Goal: Find specific page/section: Find specific page/section

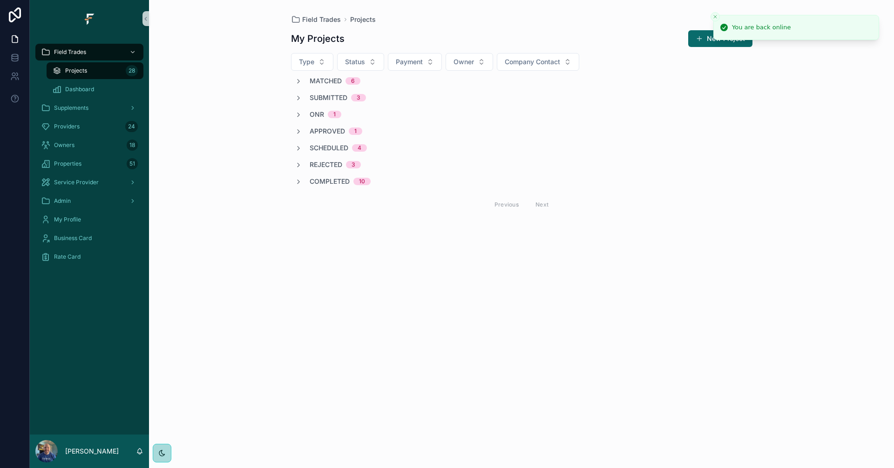
click at [714, 18] on line "Close toast" at bounding box center [715, 16] width 3 height 3
click at [299, 80] on icon "scrollable content" at bounding box center [298, 81] width 7 height 7
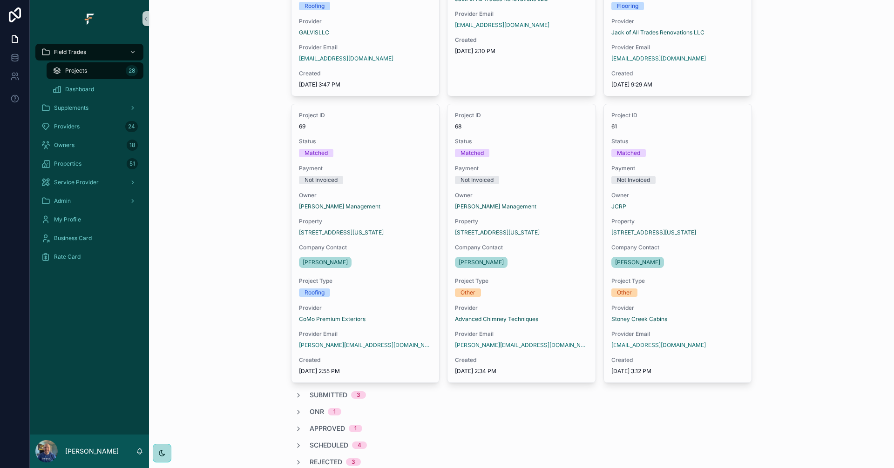
scroll to position [349, 0]
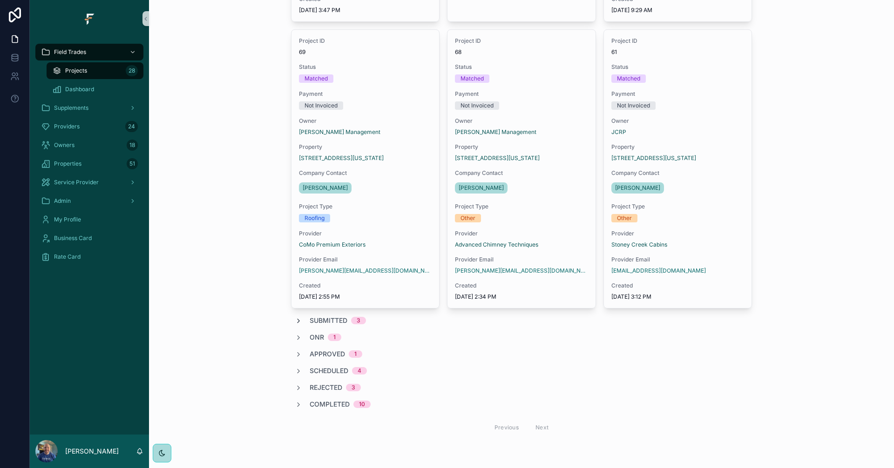
click at [295, 319] on icon "scrollable content" at bounding box center [298, 320] width 7 height 7
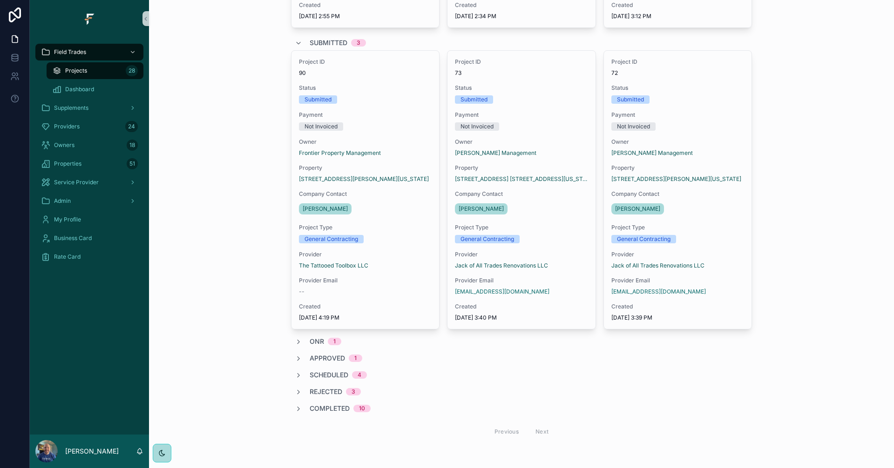
scroll to position [633, 0]
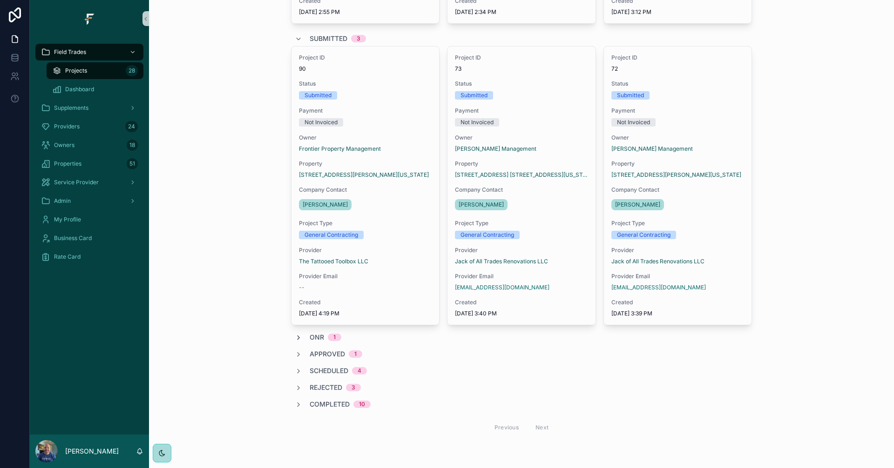
click at [295, 338] on icon "scrollable content" at bounding box center [298, 337] width 7 height 7
click at [295, 338] on icon "scrollable content" at bounding box center [298, 340] width 7 height 7
click at [295, 338] on icon "scrollable content" at bounding box center [298, 337] width 7 height 7
click at [295, 339] on icon "scrollable content" at bounding box center [298, 340] width 7 height 7
click at [295, 338] on icon "scrollable content" at bounding box center [298, 337] width 7 height 7
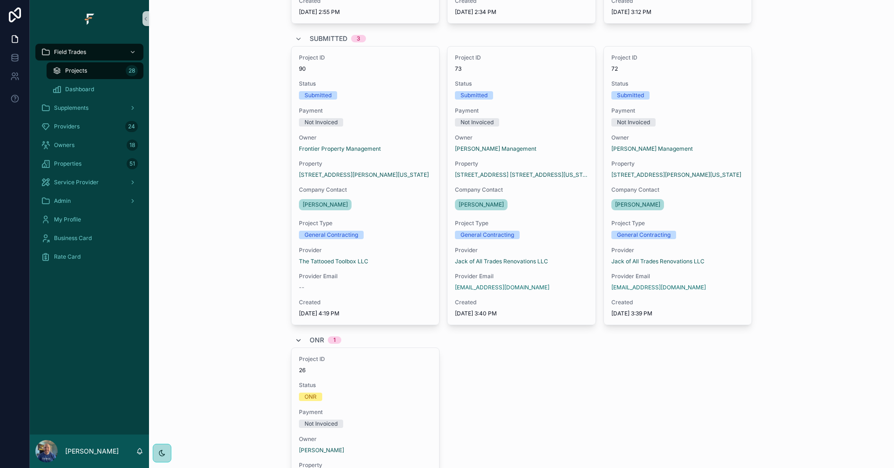
click at [295, 338] on icon "scrollable content" at bounding box center [298, 340] width 7 height 7
click at [295, 337] on icon "scrollable content" at bounding box center [298, 337] width 7 height 7
click at [295, 337] on icon "scrollable content" at bounding box center [298, 340] width 7 height 7
click at [295, 337] on icon "scrollable content" at bounding box center [298, 337] width 7 height 7
click at [295, 337] on icon "scrollable content" at bounding box center [298, 340] width 7 height 7
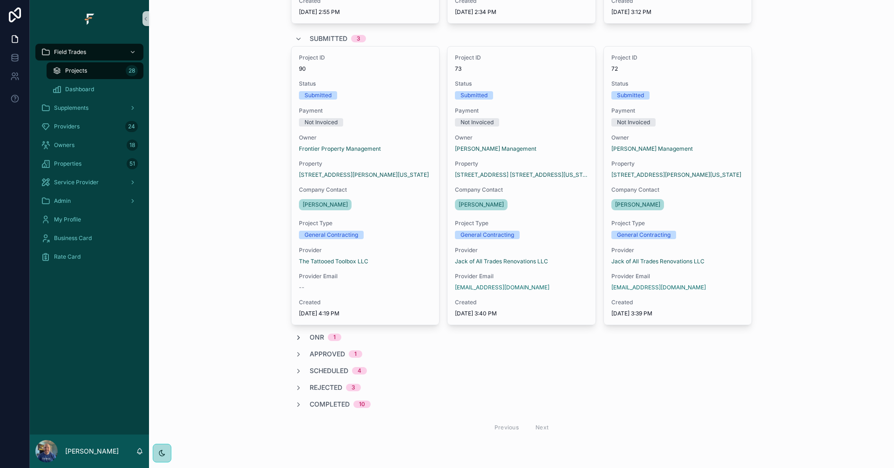
click at [295, 339] on icon "scrollable content" at bounding box center [298, 337] width 7 height 7
click at [295, 339] on icon "scrollable content" at bounding box center [298, 340] width 7 height 7
click at [295, 339] on icon "scrollable content" at bounding box center [298, 337] width 7 height 7
click at [295, 339] on icon "scrollable content" at bounding box center [298, 340] width 7 height 7
click at [295, 339] on icon "scrollable content" at bounding box center [298, 337] width 7 height 7
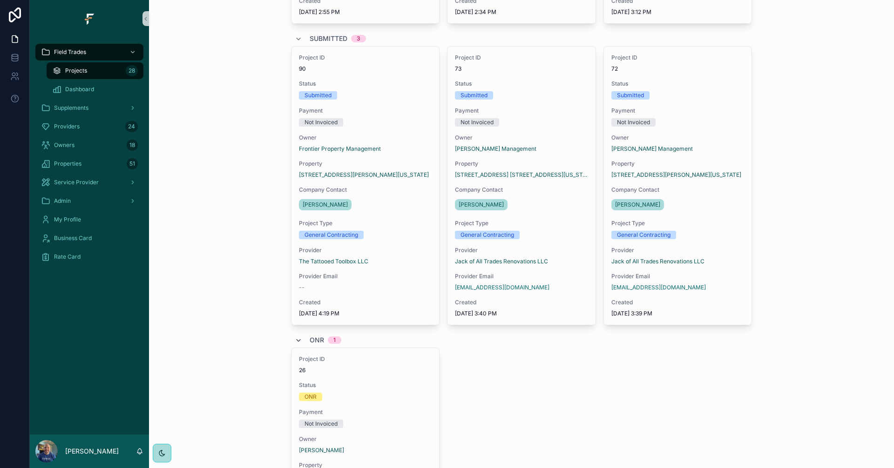
click at [295, 339] on icon "scrollable content" at bounding box center [298, 340] width 7 height 7
click at [295, 339] on icon "scrollable content" at bounding box center [298, 337] width 7 height 7
click at [295, 338] on icon "scrollable content" at bounding box center [298, 340] width 7 height 7
click at [295, 338] on icon "scrollable content" at bounding box center [298, 337] width 7 height 7
click at [295, 338] on icon "scrollable content" at bounding box center [298, 340] width 7 height 7
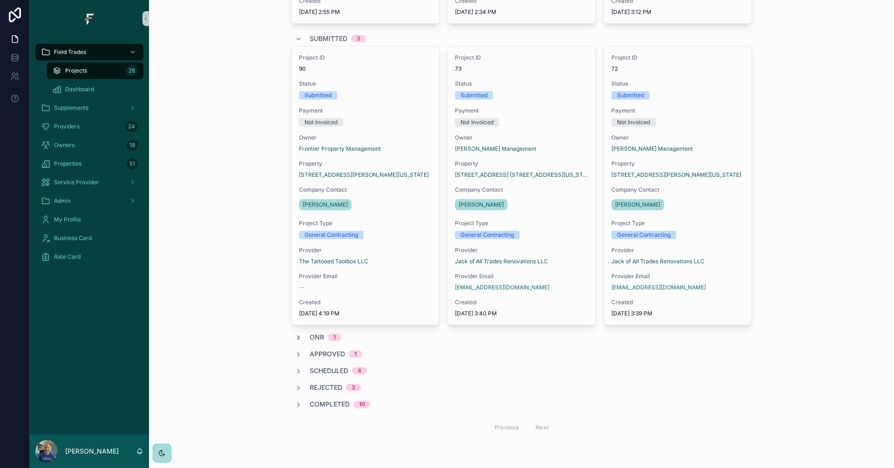
click at [296, 337] on icon "scrollable content" at bounding box center [298, 337] width 7 height 7
click at [295, 338] on icon "scrollable content" at bounding box center [298, 340] width 7 height 7
click at [295, 338] on icon "scrollable content" at bounding box center [298, 337] width 7 height 7
click at [295, 338] on icon "scrollable content" at bounding box center [298, 340] width 7 height 7
click at [295, 337] on icon "scrollable content" at bounding box center [298, 337] width 7 height 7
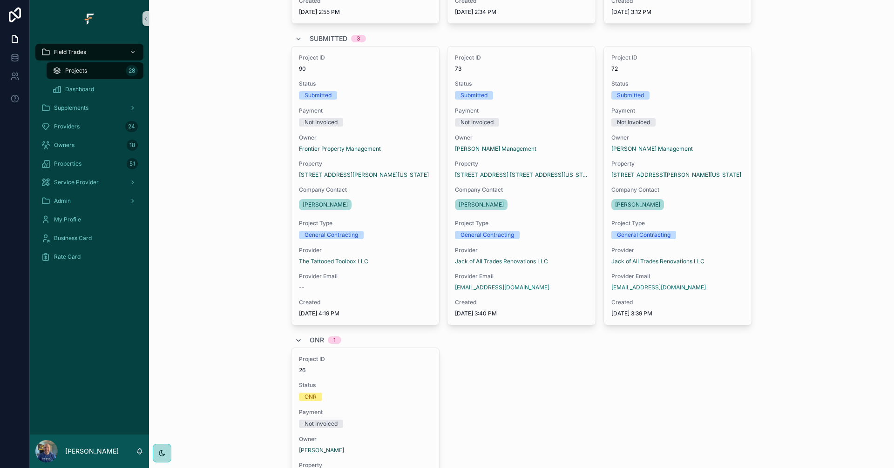
click at [295, 337] on icon "scrollable content" at bounding box center [298, 340] width 7 height 7
click at [295, 337] on icon "scrollable content" at bounding box center [298, 337] width 7 height 7
click at [295, 337] on icon "scrollable content" at bounding box center [298, 340] width 7 height 7
click at [295, 337] on icon "scrollable content" at bounding box center [298, 337] width 7 height 7
click at [295, 337] on icon "scrollable content" at bounding box center [298, 340] width 7 height 7
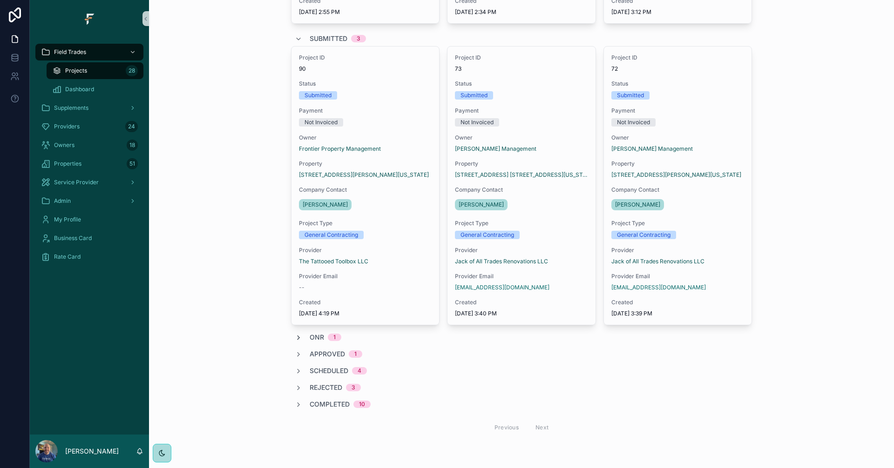
click at [295, 338] on icon "scrollable content" at bounding box center [298, 337] width 7 height 7
click at [295, 338] on icon "scrollable content" at bounding box center [298, 340] width 7 height 7
click at [295, 338] on icon "scrollable content" at bounding box center [298, 337] width 7 height 7
click at [295, 338] on icon "scrollable content" at bounding box center [298, 340] width 7 height 7
click at [295, 338] on icon "scrollable content" at bounding box center [298, 337] width 7 height 7
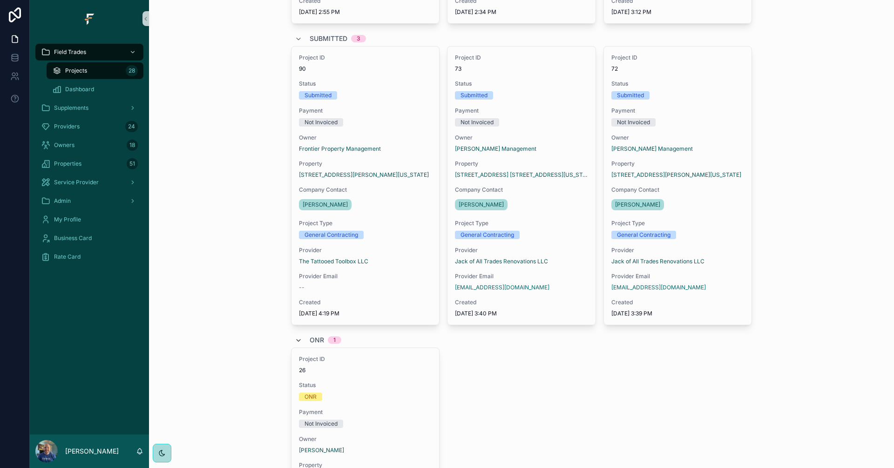
click at [295, 338] on icon "scrollable content" at bounding box center [298, 340] width 7 height 7
click at [295, 338] on icon "scrollable content" at bounding box center [298, 337] width 7 height 7
click at [295, 338] on icon "scrollable content" at bounding box center [298, 340] width 7 height 7
click at [295, 338] on icon "scrollable content" at bounding box center [298, 337] width 7 height 7
click at [295, 338] on icon "scrollable content" at bounding box center [298, 340] width 7 height 7
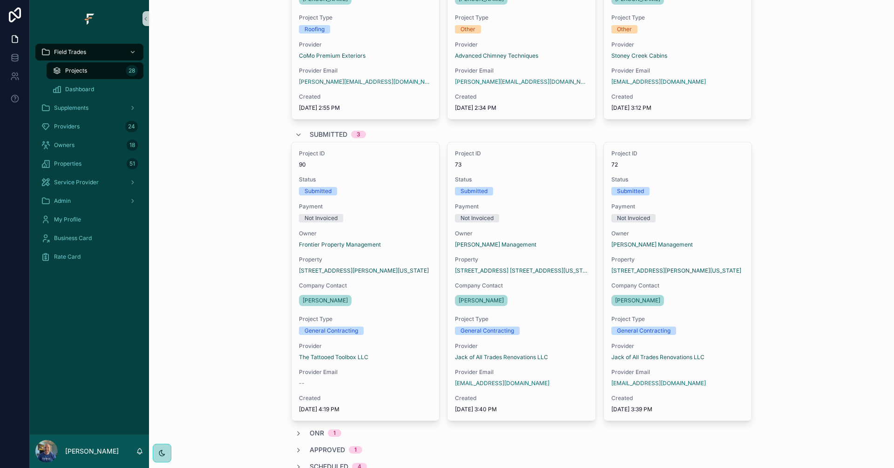
scroll to position [587, 0]
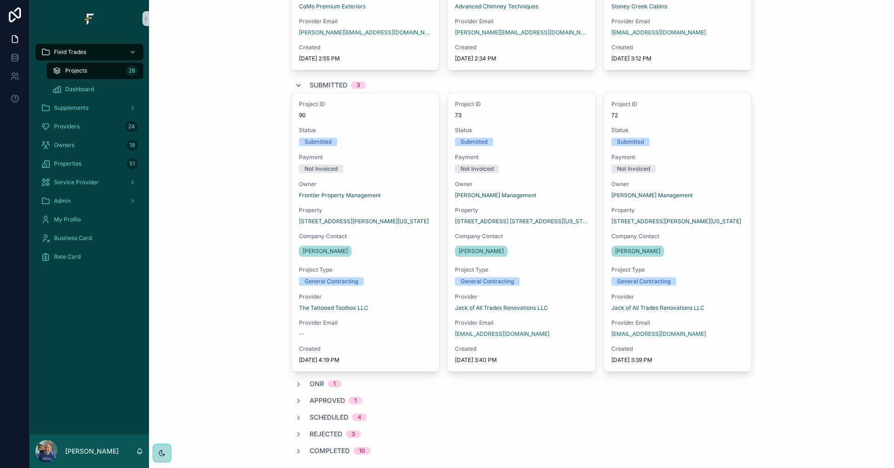
click at [295, 83] on icon "scrollable content" at bounding box center [298, 85] width 7 height 7
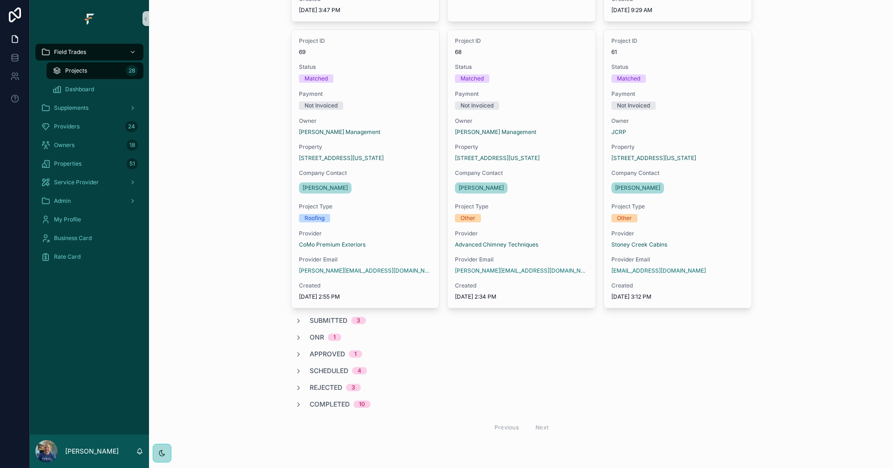
click at [292, 325] on div "Matched 6 Project ID 112 Status Matched Payment Not Invoiced Owner [PERSON_NAME…" at bounding box center [521, 83] width 461 height 711
click at [295, 321] on icon "scrollable content" at bounding box center [298, 320] width 7 height 7
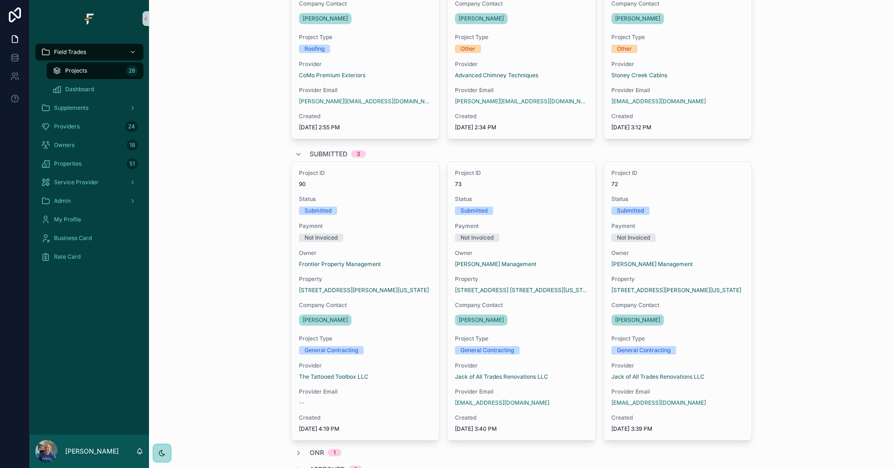
scroll to position [581, 0]
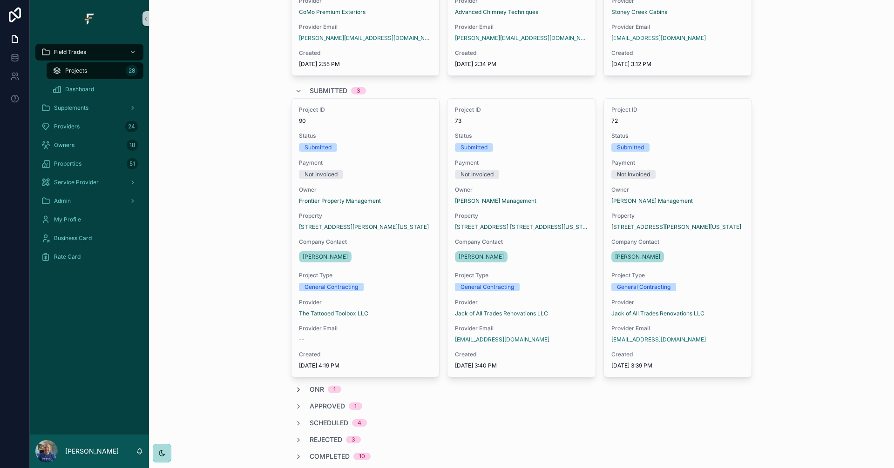
click at [296, 391] on icon "scrollable content" at bounding box center [298, 389] width 7 height 7
click at [296, 391] on icon "scrollable content" at bounding box center [298, 392] width 7 height 7
click at [295, 389] on icon "scrollable content" at bounding box center [298, 389] width 7 height 7
click at [295, 391] on icon "scrollable content" at bounding box center [298, 392] width 7 height 7
click at [295, 391] on icon "scrollable content" at bounding box center [298, 389] width 7 height 7
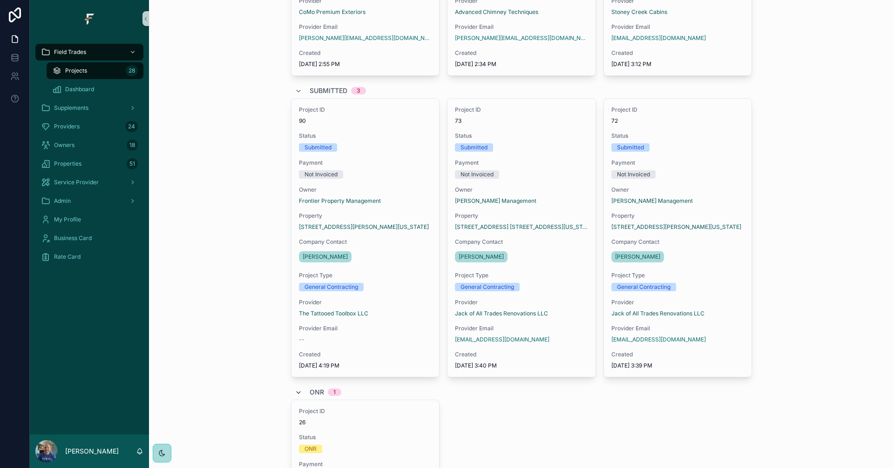
click at [295, 391] on icon "scrollable content" at bounding box center [298, 392] width 7 height 7
click at [295, 391] on icon "scrollable content" at bounding box center [298, 389] width 7 height 7
click at [295, 391] on icon "scrollable content" at bounding box center [298, 392] width 7 height 7
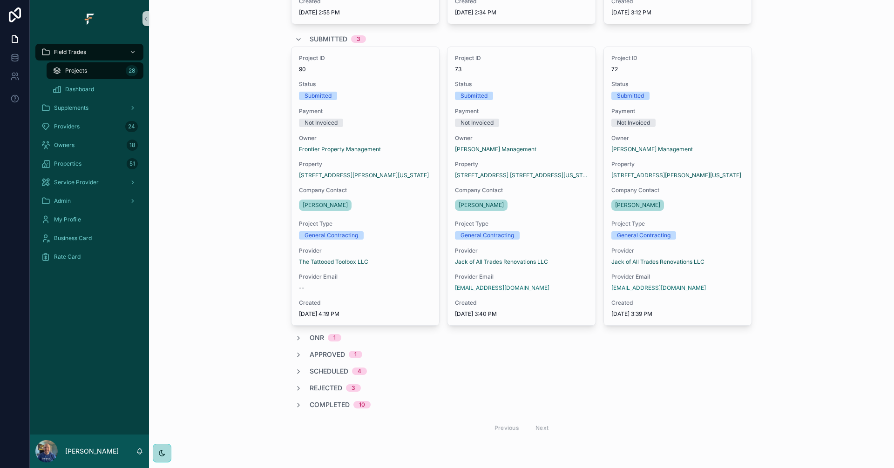
scroll to position [633, 0]
click at [295, 339] on icon "scrollable content" at bounding box center [298, 337] width 7 height 7
click at [295, 339] on icon "scrollable content" at bounding box center [298, 340] width 7 height 7
click at [295, 357] on icon "scrollable content" at bounding box center [298, 354] width 7 height 7
click at [295, 357] on icon "scrollable content" at bounding box center [298, 357] width 7 height 7
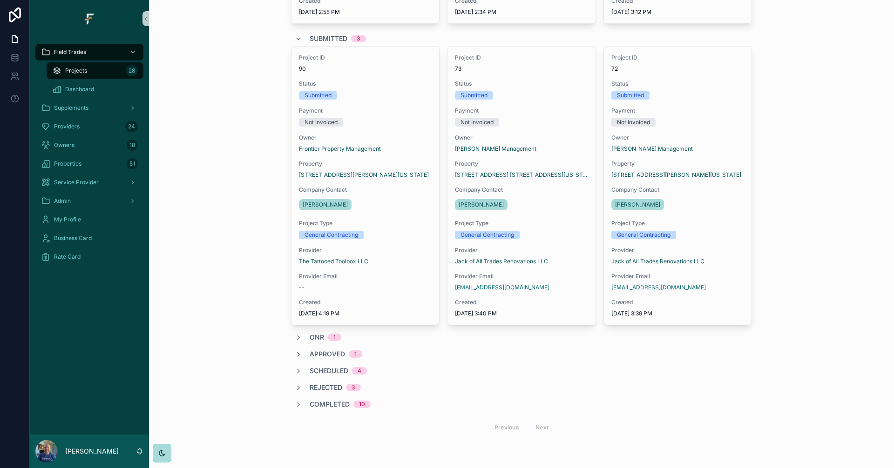
click at [295, 357] on icon "scrollable content" at bounding box center [298, 354] width 7 height 7
click at [295, 357] on icon "scrollable content" at bounding box center [298, 357] width 7 height 7
click at [295, 372] on icon "scrollable content" at bounding box center [298, 371] width 7 height 7
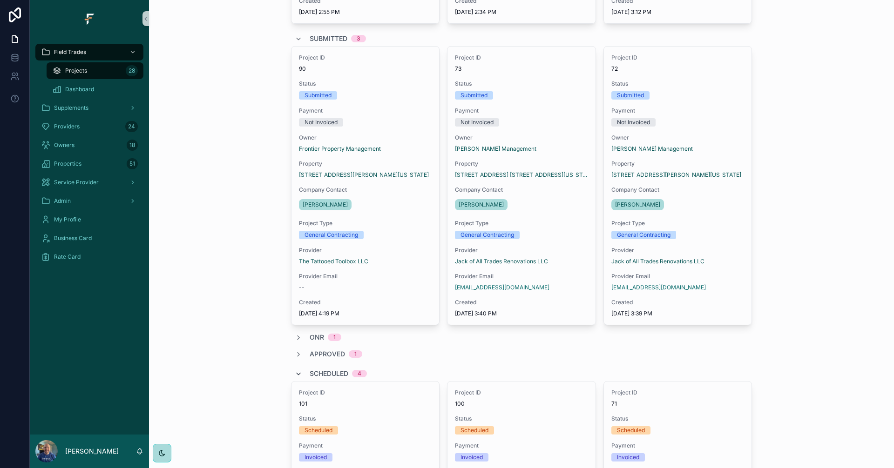
click at [295, 376] on icon "scrollable content" at bounding box center [298, 374] width 7 height 7
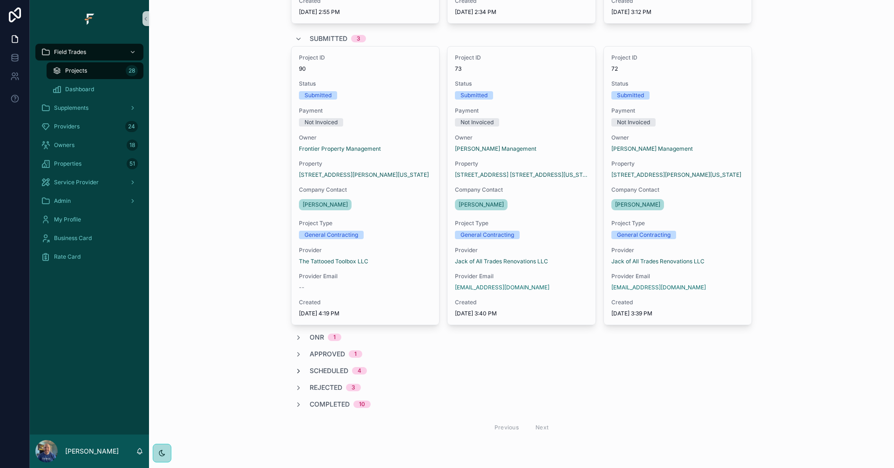
click at [295, 371] on icon "scrollable content" at bounding box center [298, 371] width 7 height 7
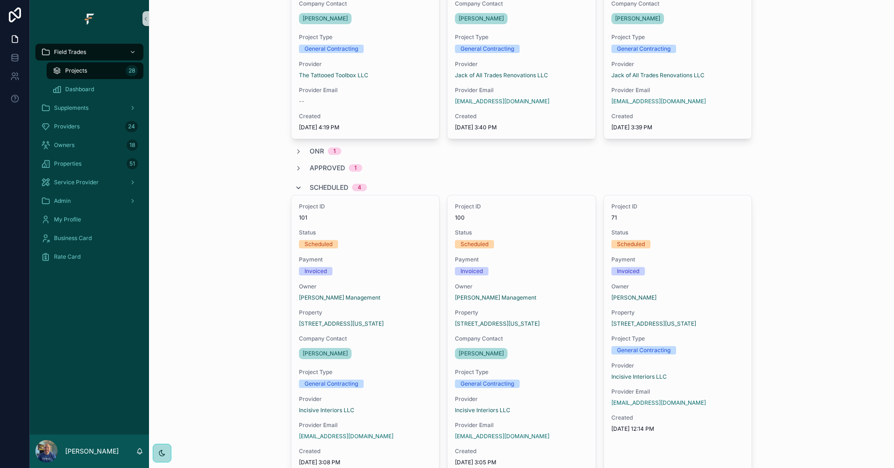
click at [295, 188] on icon "scrollable content" at bounding box center [298, 187] width 7 height 7
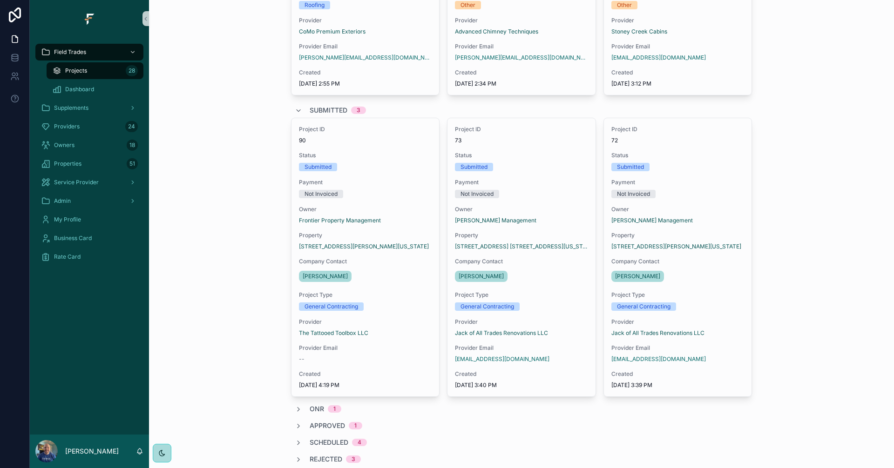
scroll to position [587, 0]
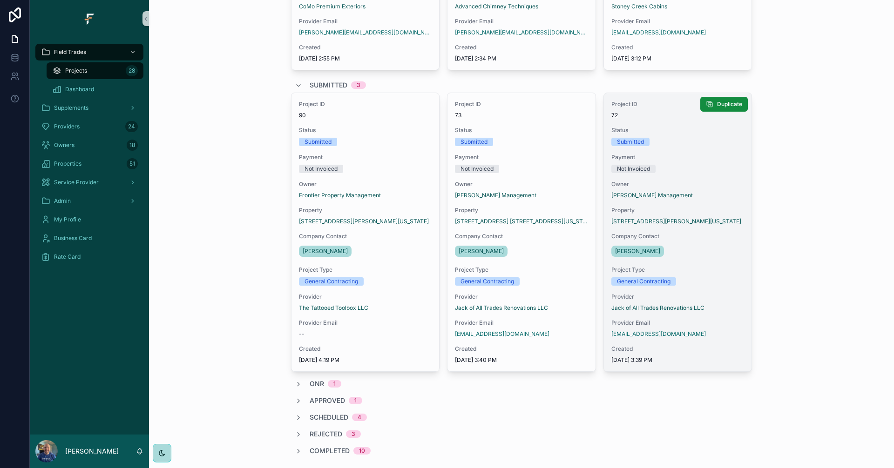
click at [707, 272] on span "Project Type" at bounding box center [677, 269] width 133 height 7
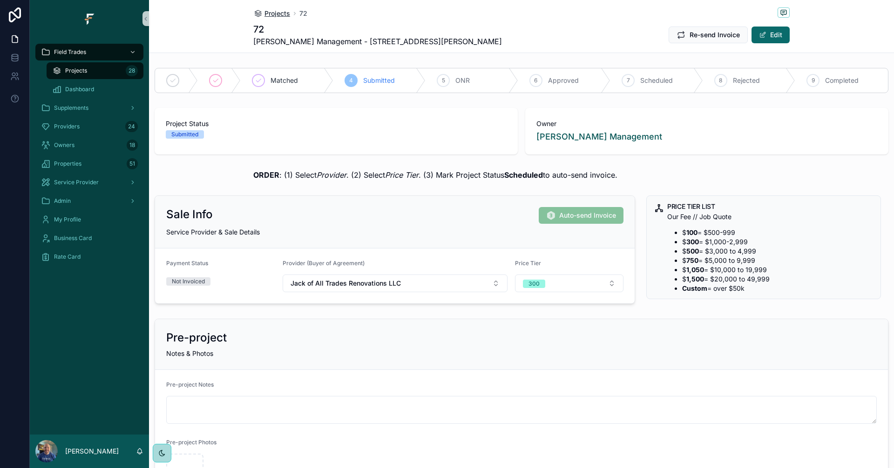
click at [275, 14] on span "Projects" at bounding box center [277, 13] width 26 height 9
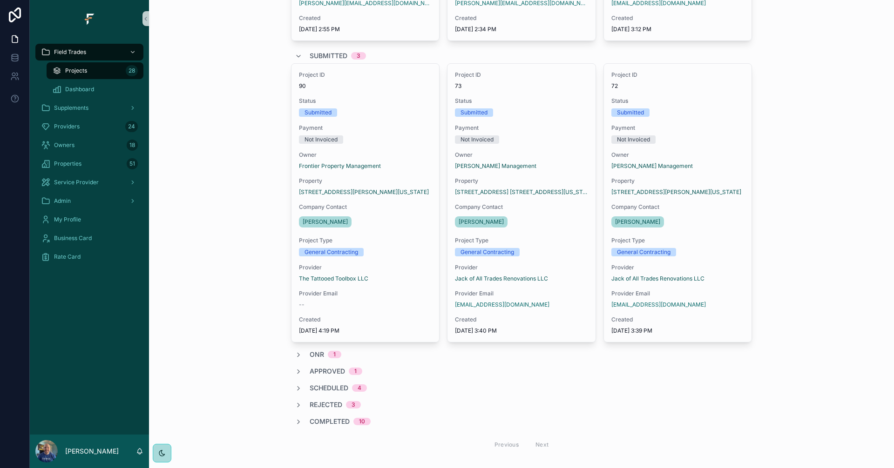
scroll to position [633, 0]
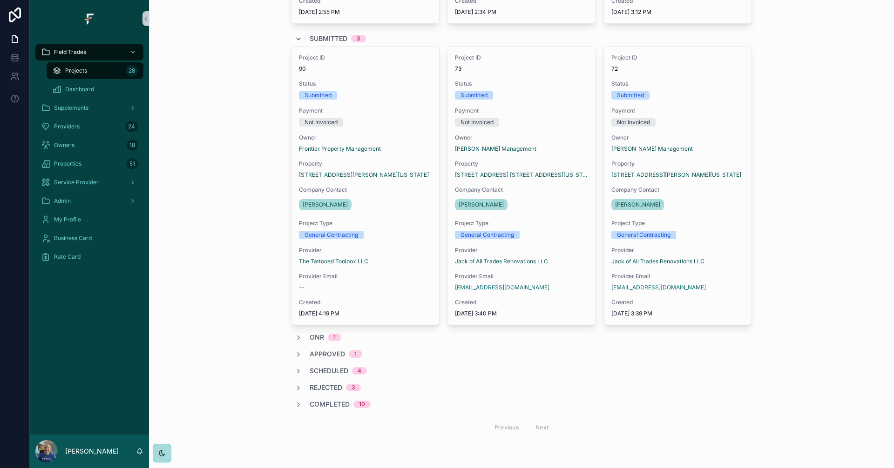
click at [295, 36] on icon "scrollable content" at bounding box center [298, 38] width 7 height 7
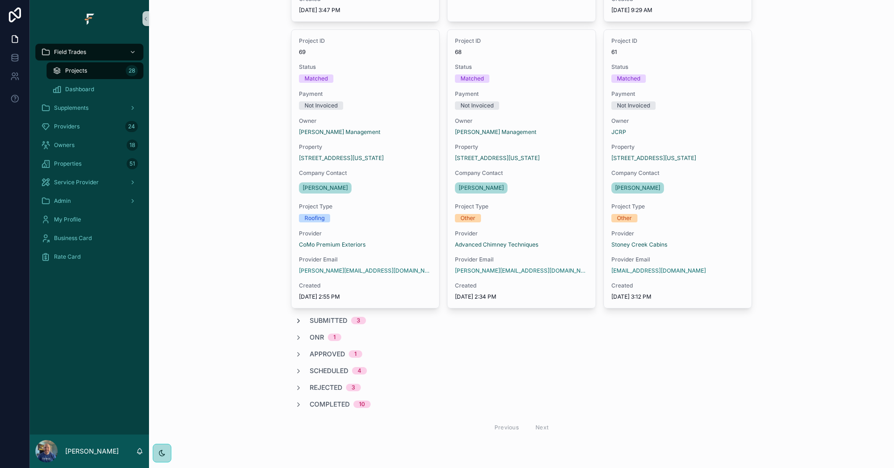
click at [295, 320] on icon "scrollable content" at bounding box center [298, 320] width 7 height 7
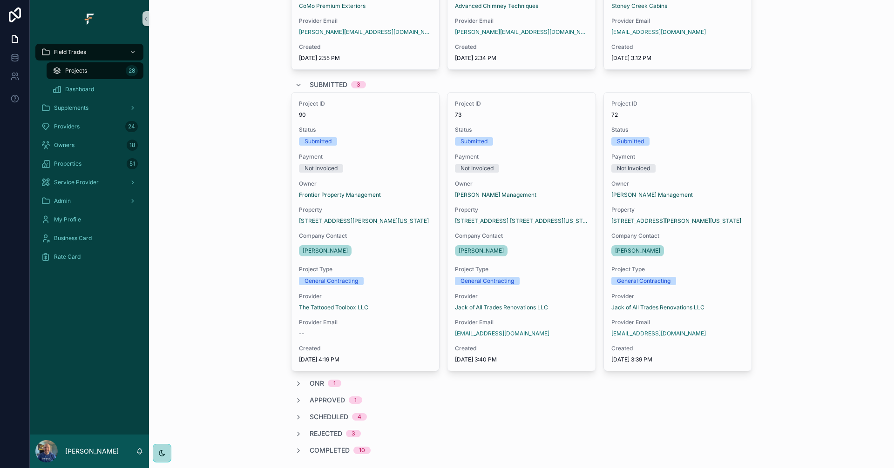
scroll to position [587, 0]
click at [296, 85] on icon "scrollable content" at bounding box center [298, 85] width 7 height 7
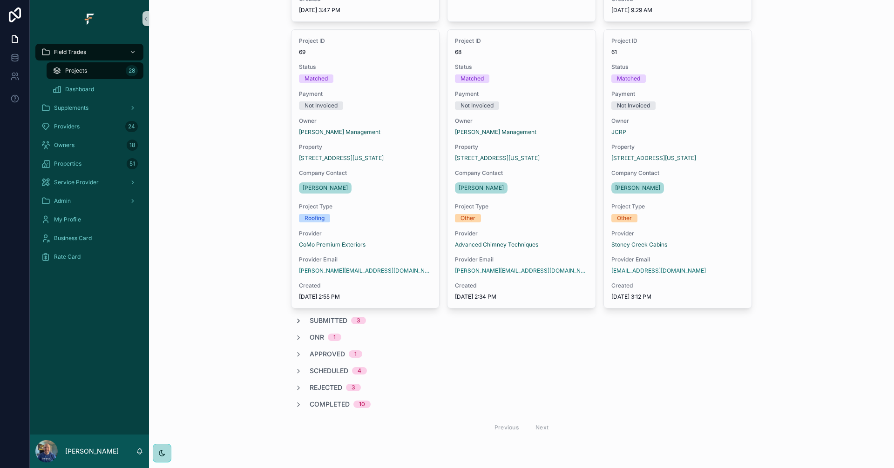
click at [295, 322] on icon "scrollable content" at bounding box center [298, 320] width 7 height 7
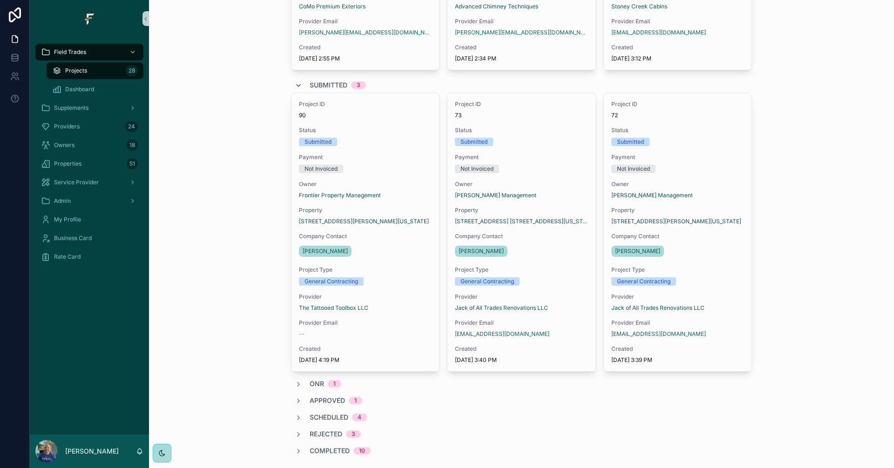
click at [295, 85] on icon "scrollable content" at bounding box center [298, 85] width 7 height 7
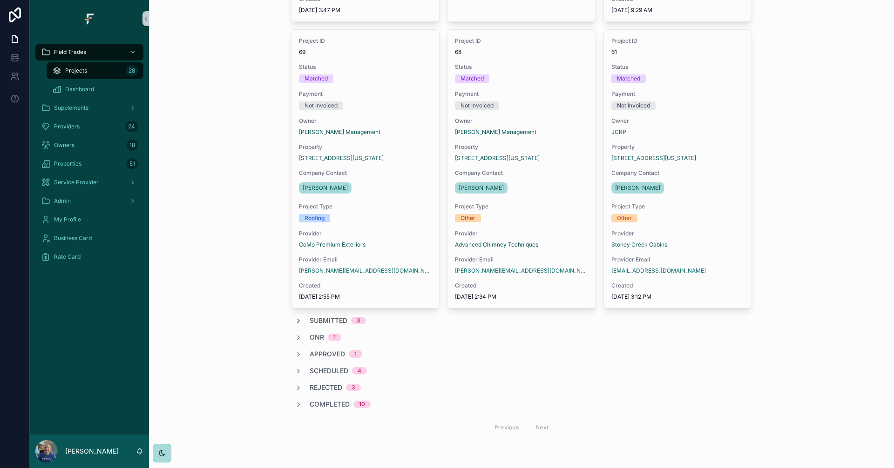
scroll to position [349, 0]
click at [295, 323] on icon "scrollable content" at bounding box center [298, 320] width 7 height 7
